Goal: Task Accomplishment & Management: Use online tool/utility

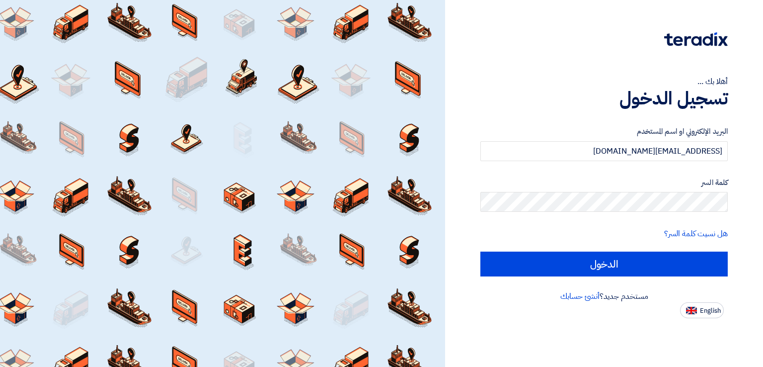
click at [501, 66] on div "أهلا بك ... تسجيل الدخول البريد الإلكتروني او اسم المستخدم [EMAIL_ADDRESS][DOMA…" at bounding box center [604, 159] width 303 height 318
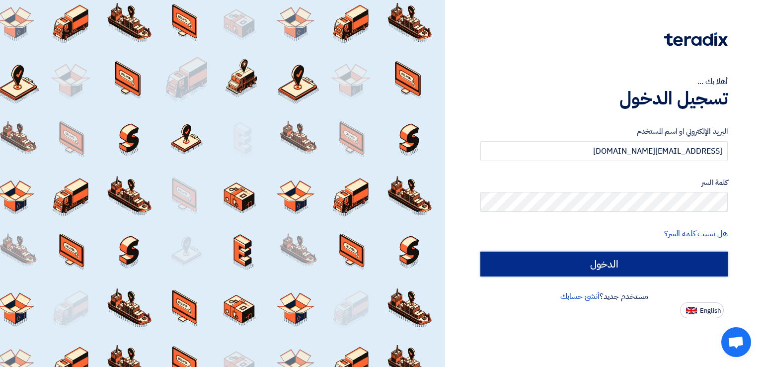
click at [601, 262] on input "الدخول" at bounding box center [605, 264] width 248 height 25
type input "Sign in"
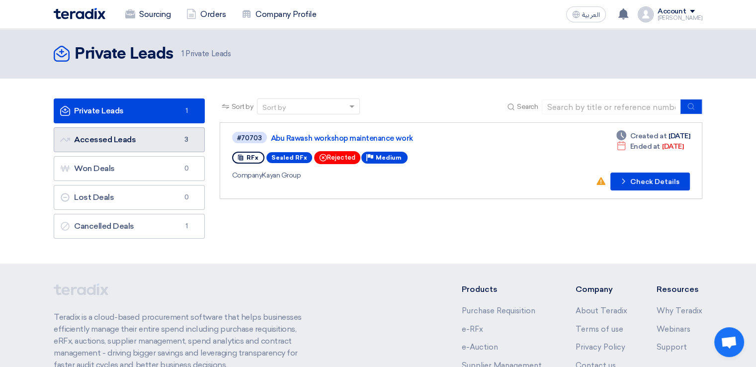
click at [140, 138] on link "Accessed Leads Accessed Leads 3" at bounding box center [129, 139] width 151 height 25
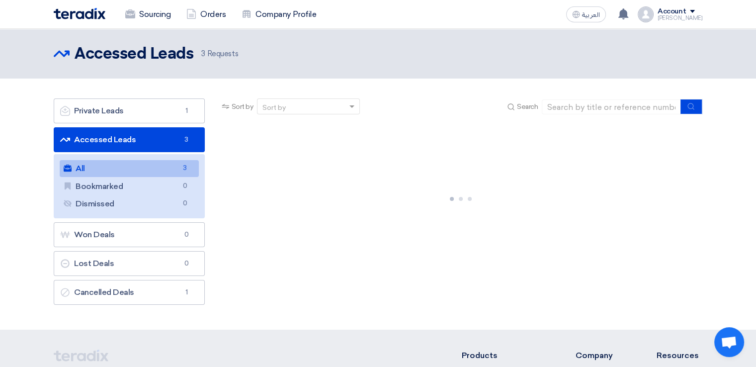
click at [137, 167] on link "All All 3" at bounding box center [129, 168] width 139 height 17
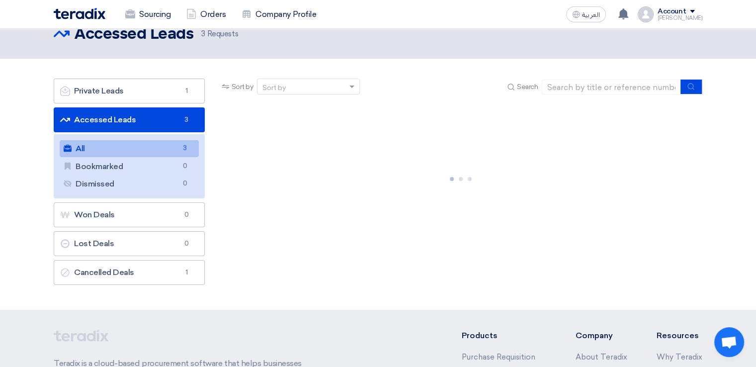
scroll to position [19, 0]
click at [139, 152] on link "All All 3" at bounding box center [129, 149] width 139 height 17
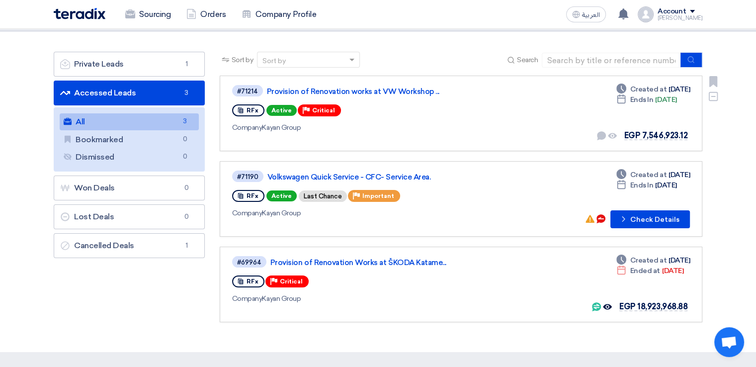
scroll to position [48, 0]
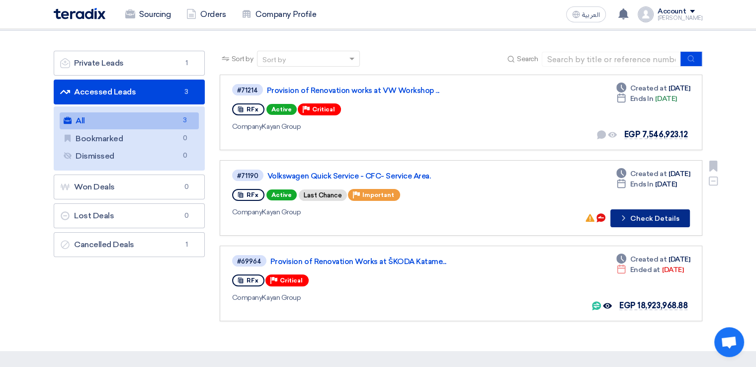
click at [633, 216] on button "Check details Check Details" at bounding box center [650, 218] width 80 height 18
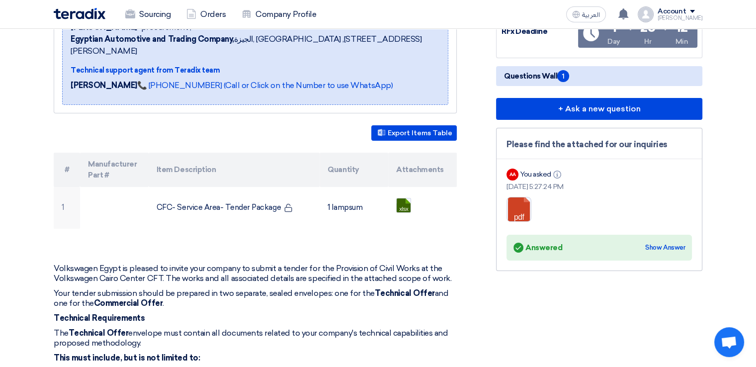
scroll to position [193, 0]
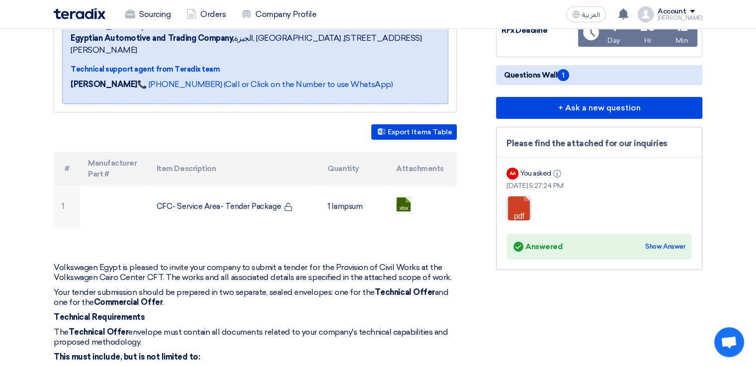
click at [520, 208] on link at bounding box center [547, 226] width 80 height 60
